Goal: Navigation & Orientation: Go to known website

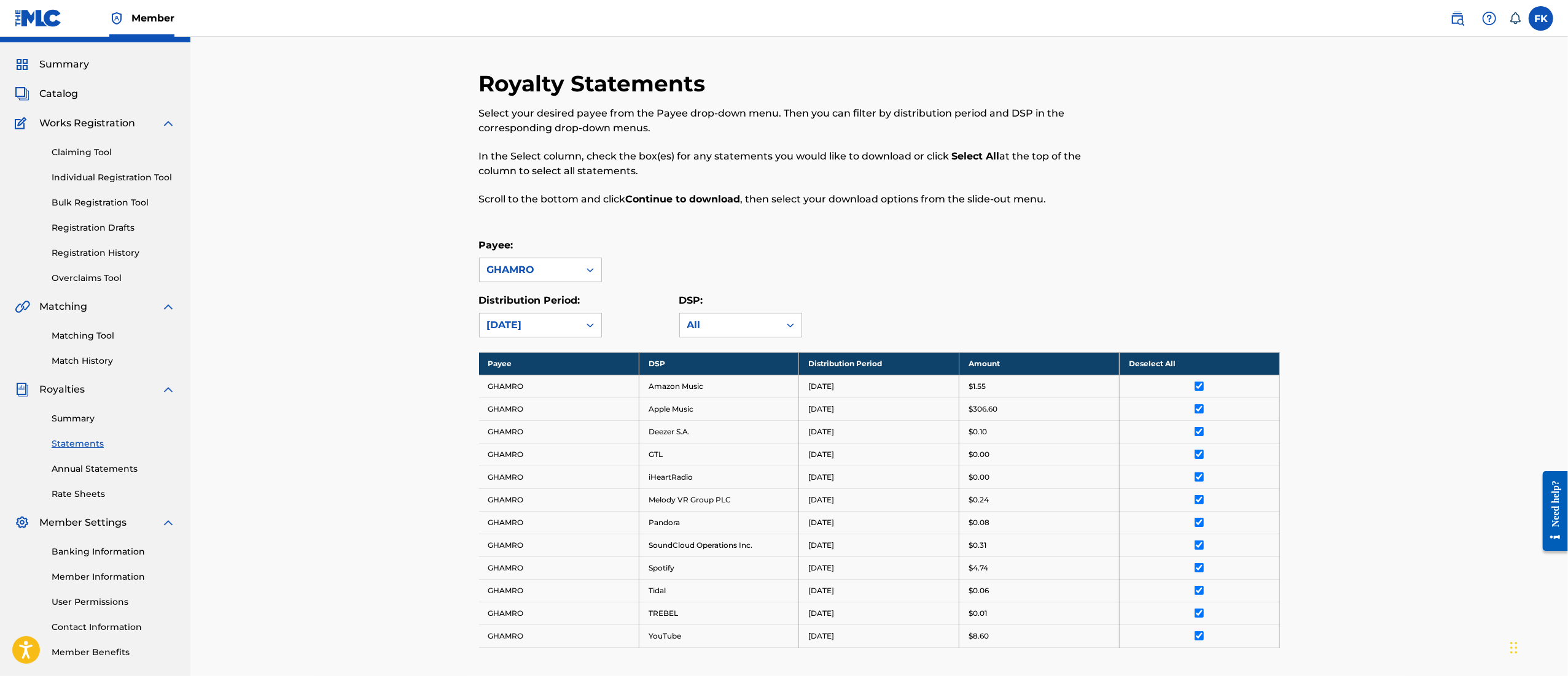
scroll to position [9, 0]
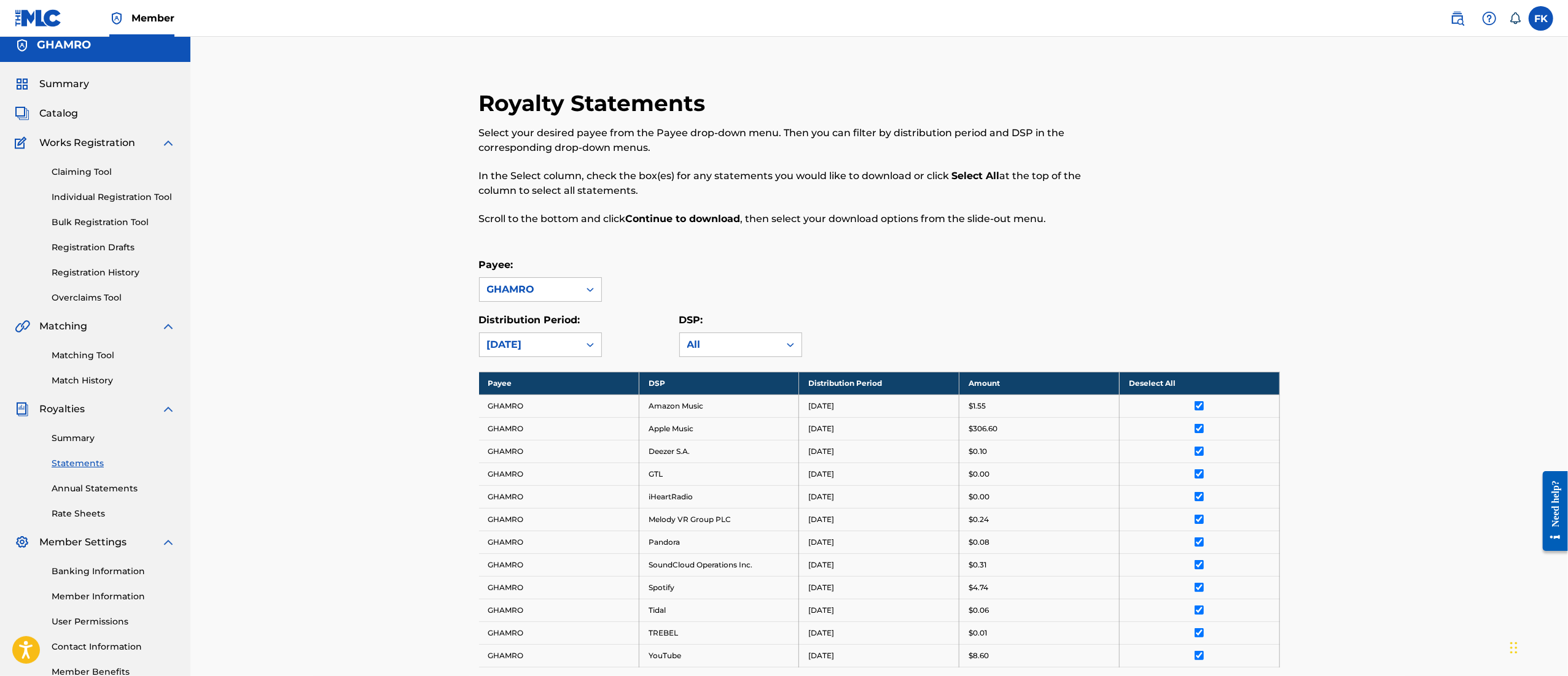
click at [49, 108] on span "Catalog" at bounding box center [58, 114] width 38 height 15
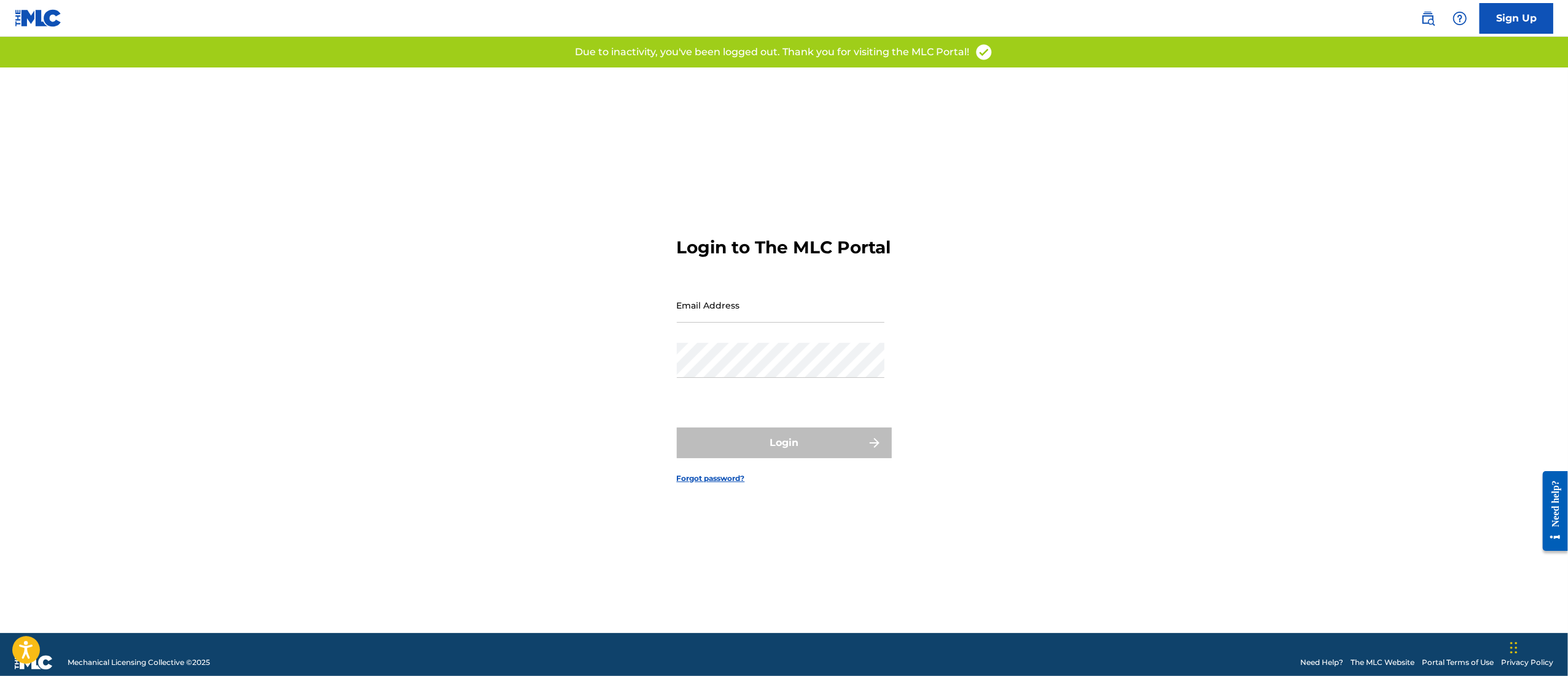
click at [706, 317] on input "Email Address" at bounding box center [780, 305] width 208 height 35
type input "[EMAIL_ADDRESS][DOMAIN_NAME]"
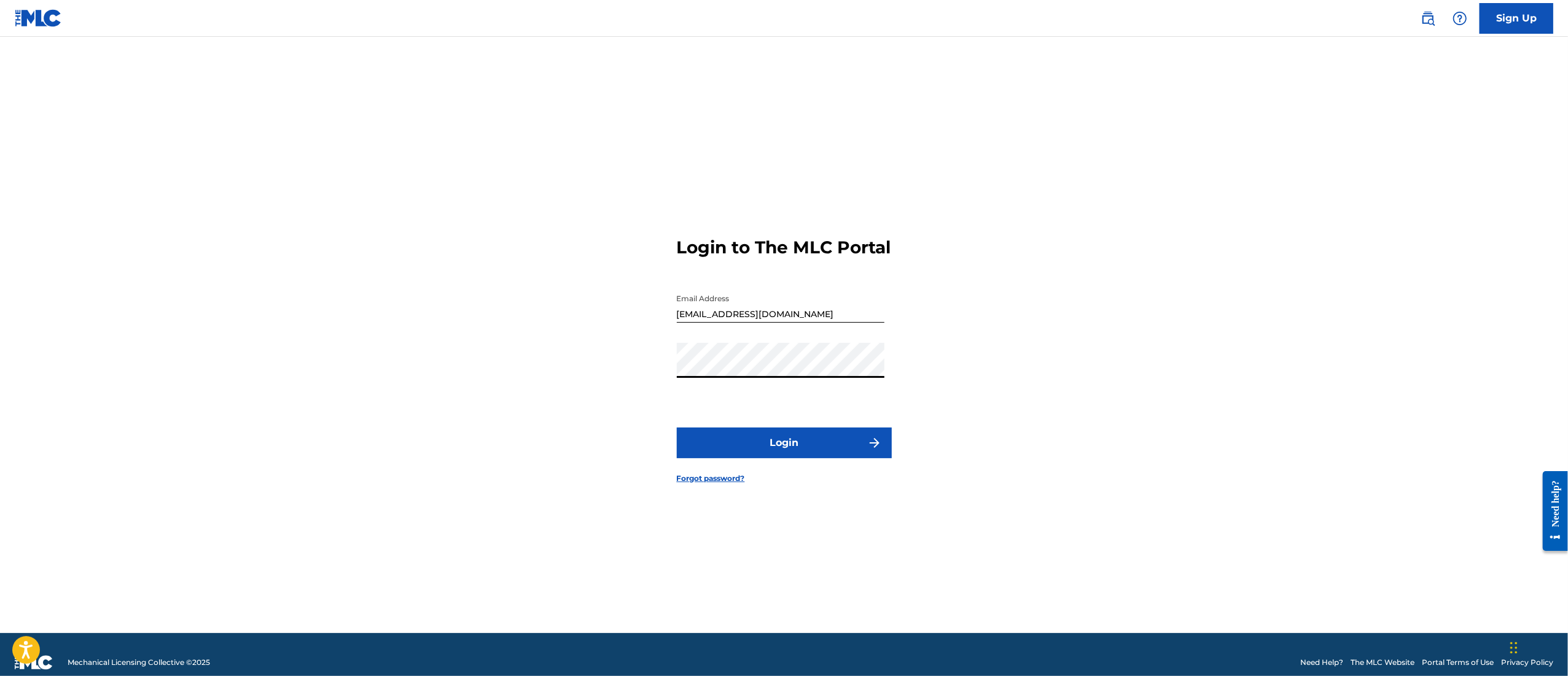
click at [821, 439] on button "Login" at bounding box center [784, 443] width 215 height 30
